Goal: Information Seeking & Learning: Learn about a topic

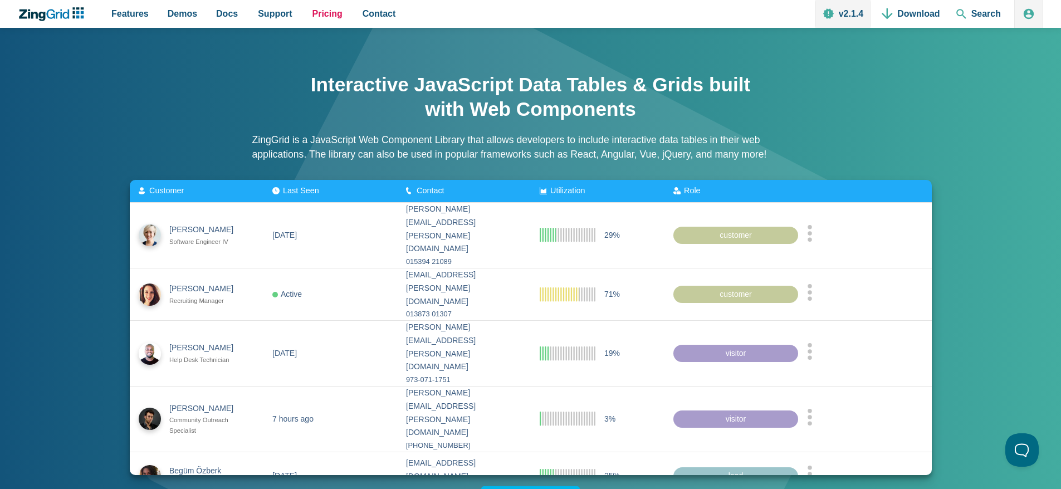
click at [313, 12] on span "Pricing" at bounding box center [327, 13] width 30 height 15
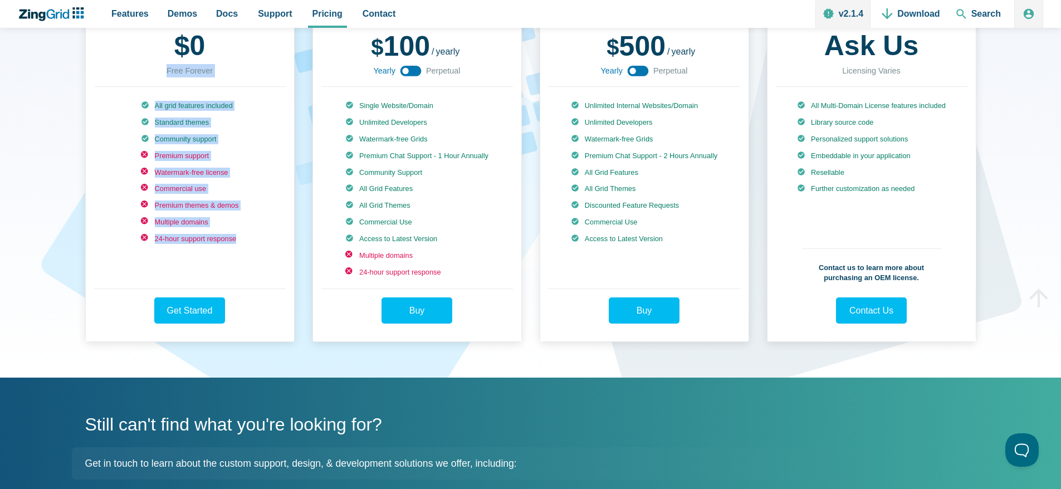
click at [80, 77] on div "ZingGrid Pricing Free Development, Education, Non-Profit $ 0 Free Forever All g…" at bounding box center [530, 131] width 1061 height 492
drag, startPoint x: 135, startPoint y: 141, endPoint x: 154, endPoint y: 198, distance: 59.5
click at [135, 143] on div "All grid features included Standard themes Community support Premium support Wa…" at bounding box center [190, 188] width 192 height 202
click at [106, 75] on div "$ 0 Free Forever" at bounding box center [190, 54] width 192 height 63
drag, startPoint x: 114, startPoint y: 103, endPoint x: 242, endPoint y: 232, distance: 181.5
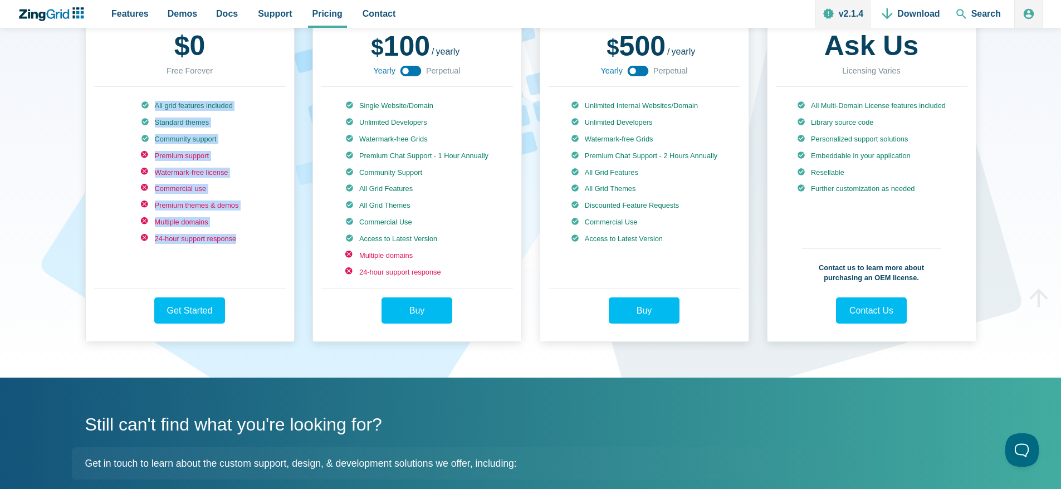
click at [242, 232] on div "All grid features included Standard themes Community support Premium support Wa…" at bounding box center [190, 188] width 192 height 202
